Goal: Task Accomplishment & Management: Complete application form

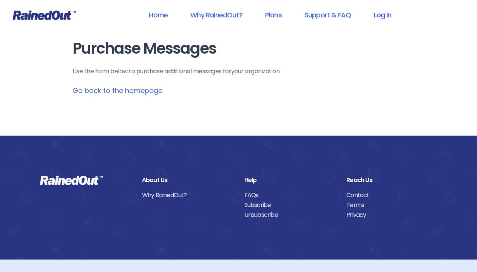
click at [384, 15] on link "Log In" at bounding box center [382, 14] width 37 height 17
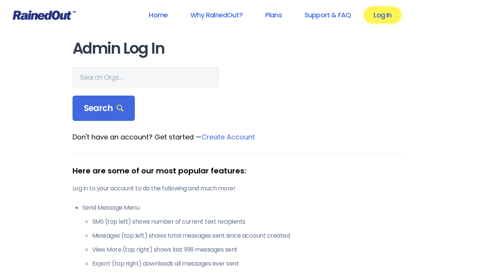
click at [376, 17] on link "Log In" at bounding box center [382, 14] width 37 height 17
click at [391, 16] on link "Log In" at bounding box center [382, 14] width 37 height 17
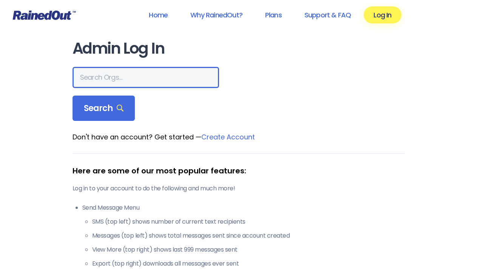
click at [102, 70] on input "text" at bounding box center [146, 77] width 147 height 21
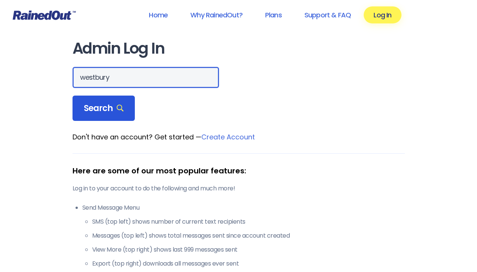
type input "westbury"
click at [103, 115] on div "Search" at bounding box center [104, 109] width 63 height 26
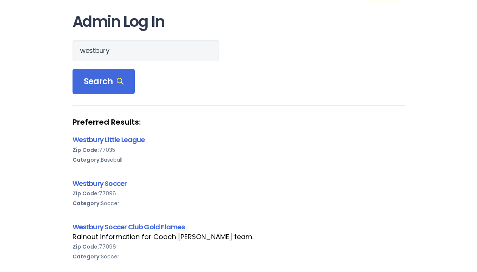
scroll to position [36, 0]
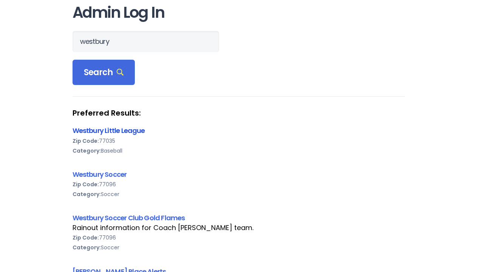
click at [126, 130] on link "Westbury Little League" at bounding box center [109, 130] width 73 height 9
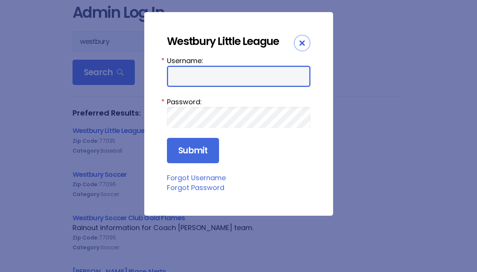
click at [201, 77] on input "Username:" at bounding box center [239, 76] width 144 height 21
type input "fallball"
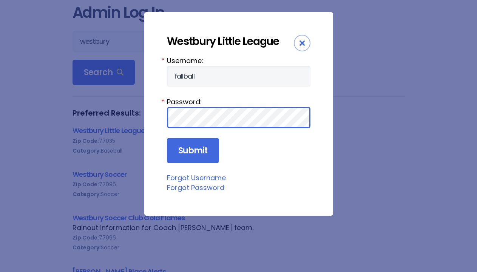
click at [167, 138] on input "Submit" at bounding box center [193, 151] width 52 height 26
